Goal: Find contact information: Find contact information

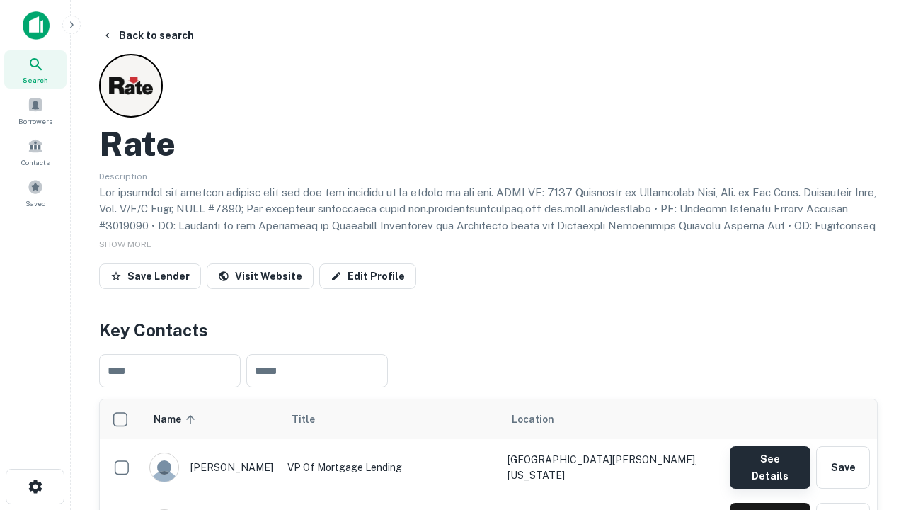
click at [770, 460] on button "See Details" at bounding box center [770, 467] width 81 height 42
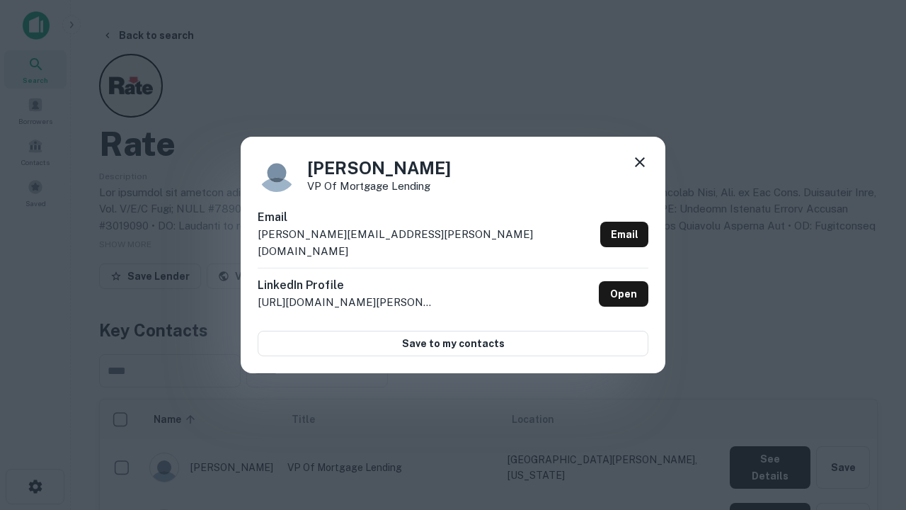
click at [640, 171] on icon at bounding box center [640, 162] width 17 height 17
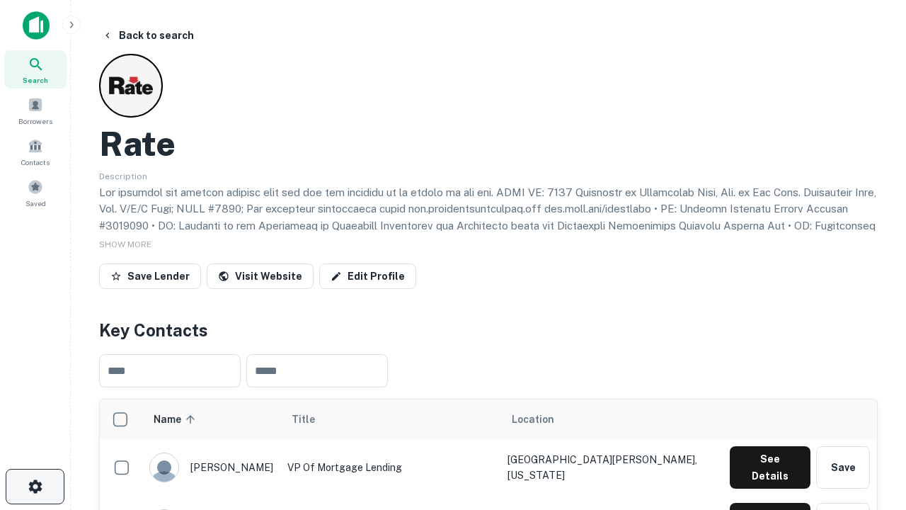
click at [35, 486] on icon "button" at bounding box center [35, 486] width 17 height 17
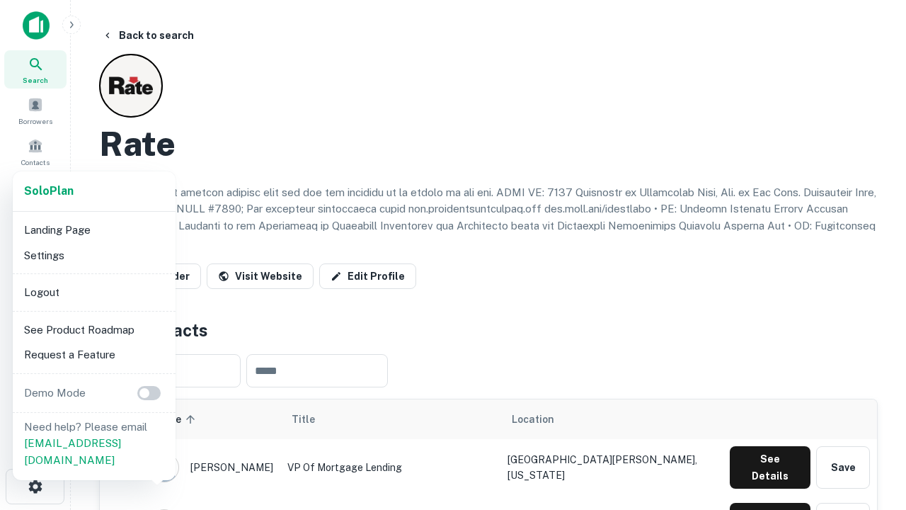
click at [93, 292] on li "Logout" at bounding box center [94, 292] width 152 height 25
